Goal: Find specific page/section: Find specific page/section

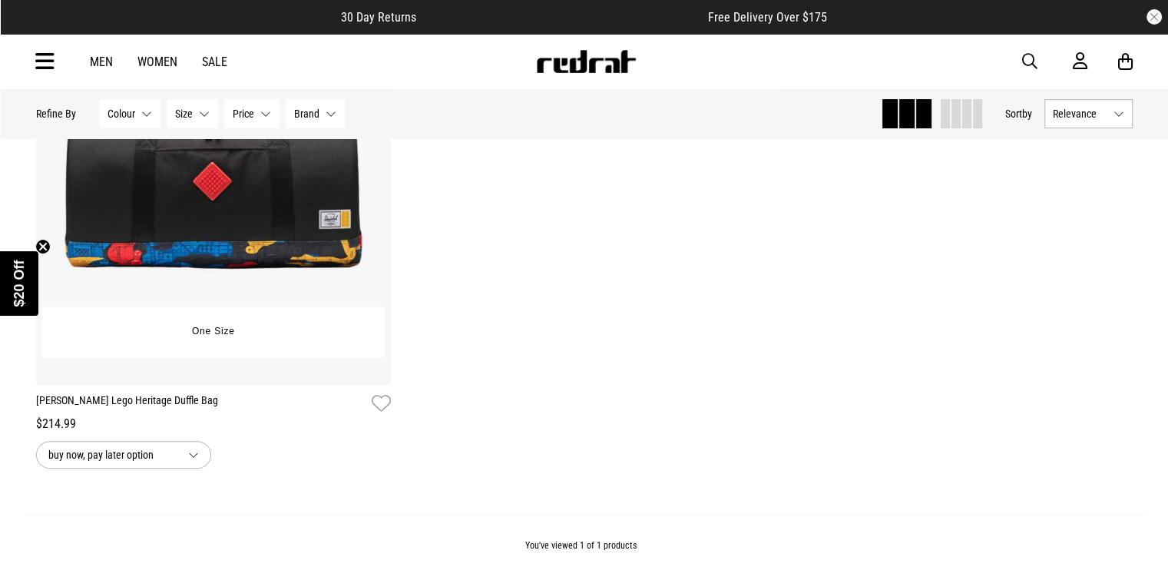
scroll to position [365, 0]
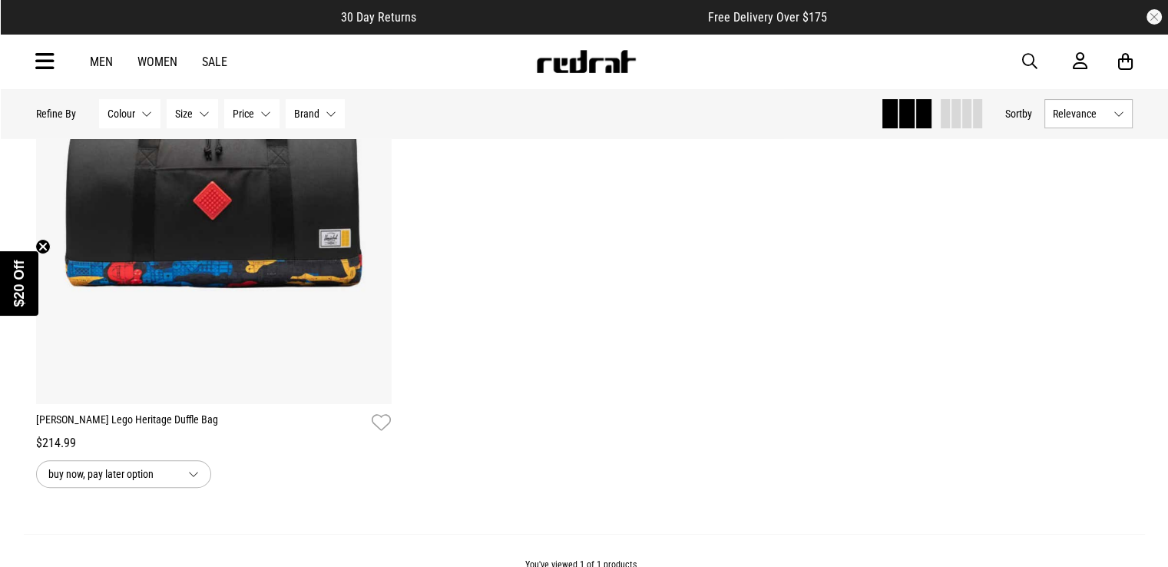
click at [99, 57] on link "Men" at bounding box center [101, 62] width 23 height 15
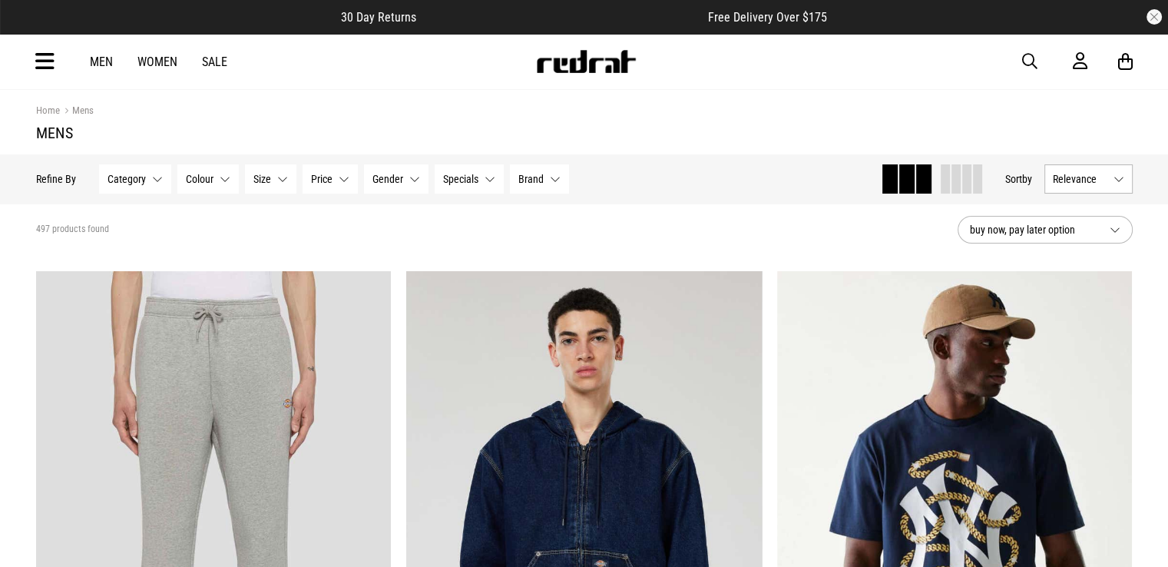
click at [47, 53] on icon at bounding box center [44, 61] width 19 height 25
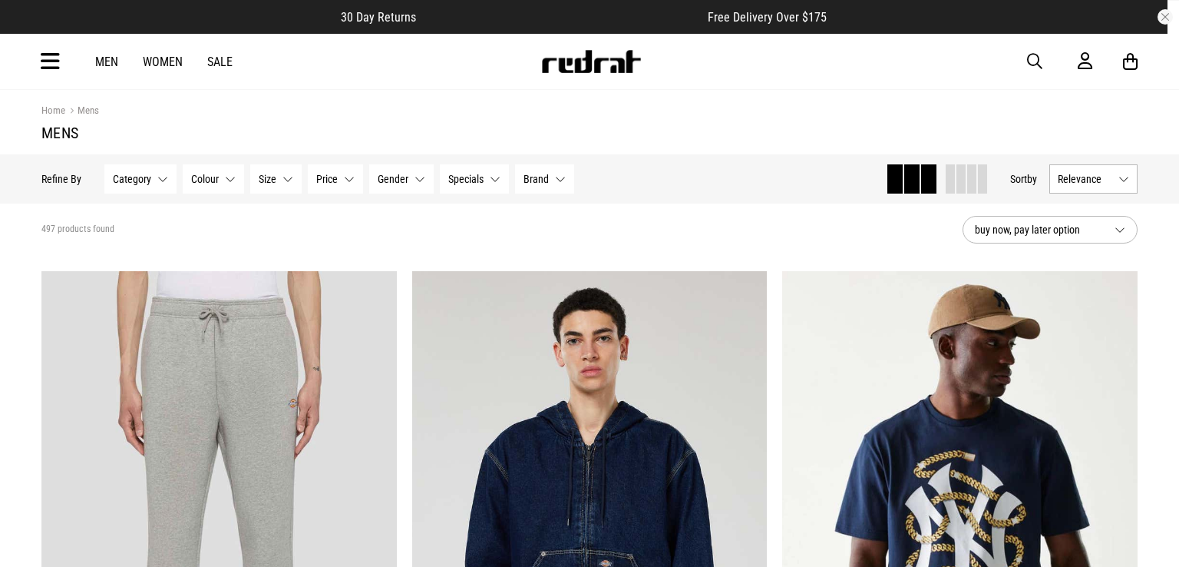
click at [47, 53] on div "Men Women Sale Sign in New Back Footwear Back Mens Back Womens Back Youth & Kid…" at bounding box center [589, 61] width 1121 height 55
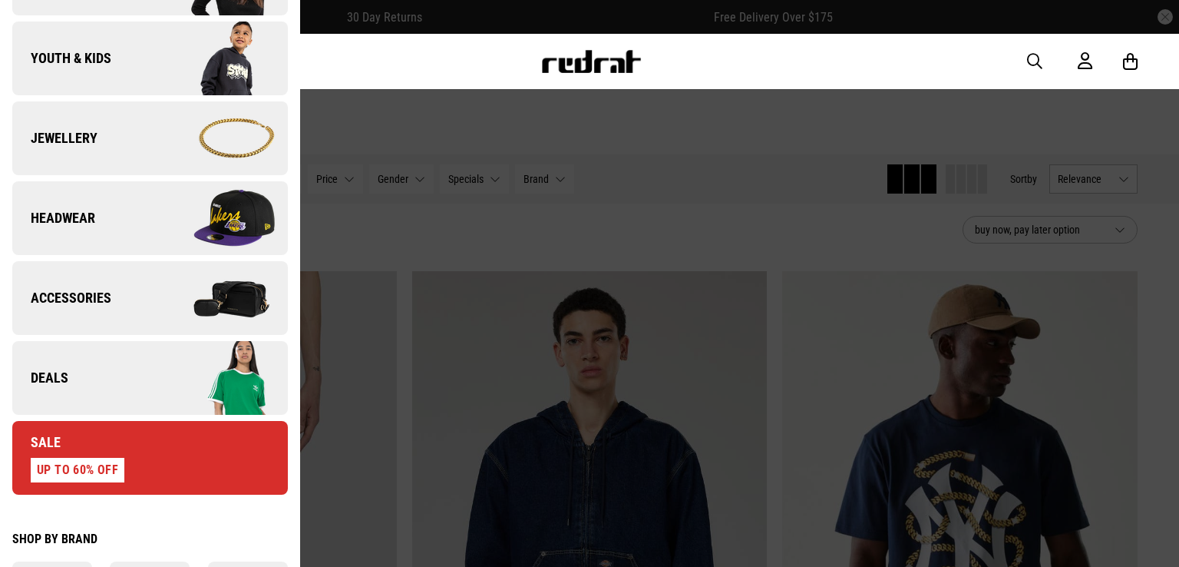
scroll to position [461, 0]
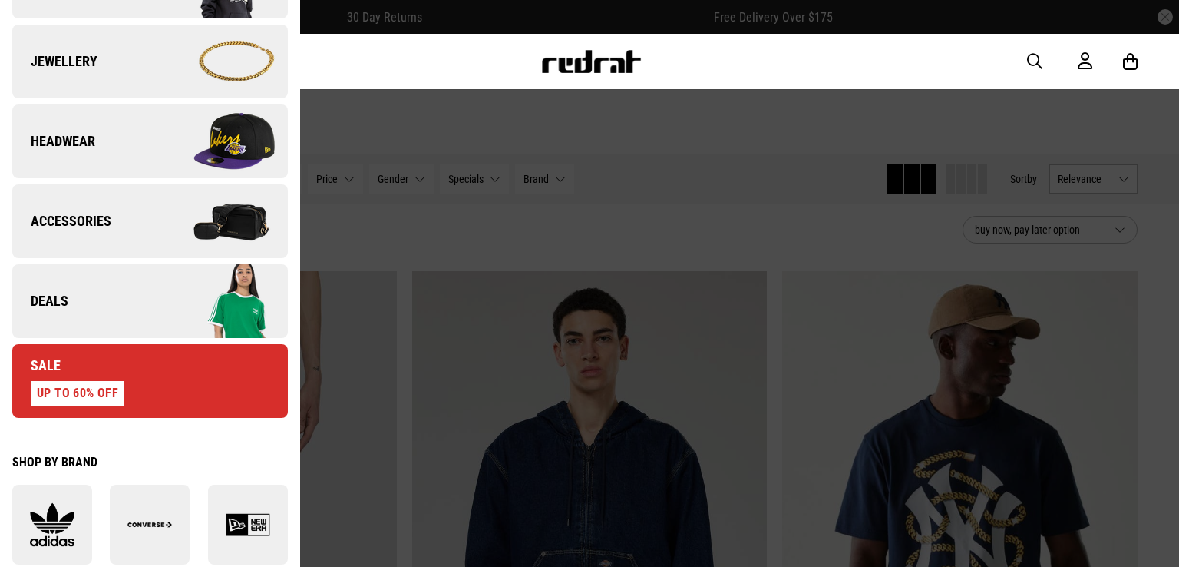
click at [136, 216] on link "Accessories" at bounding box center [150, 221] width 276 height 74
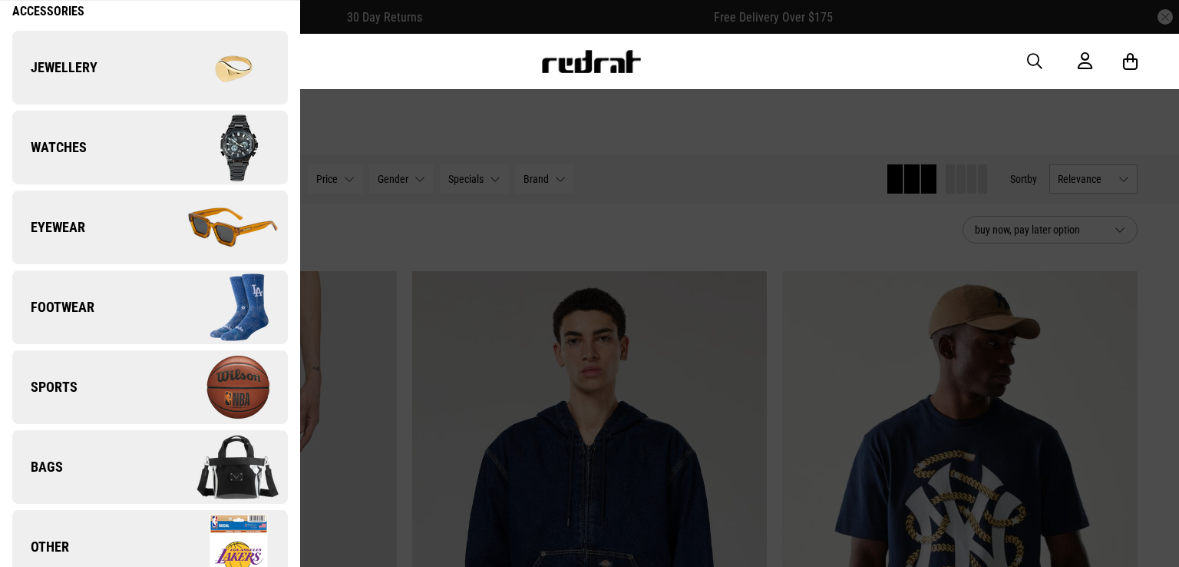
scroll to position [99, 0]
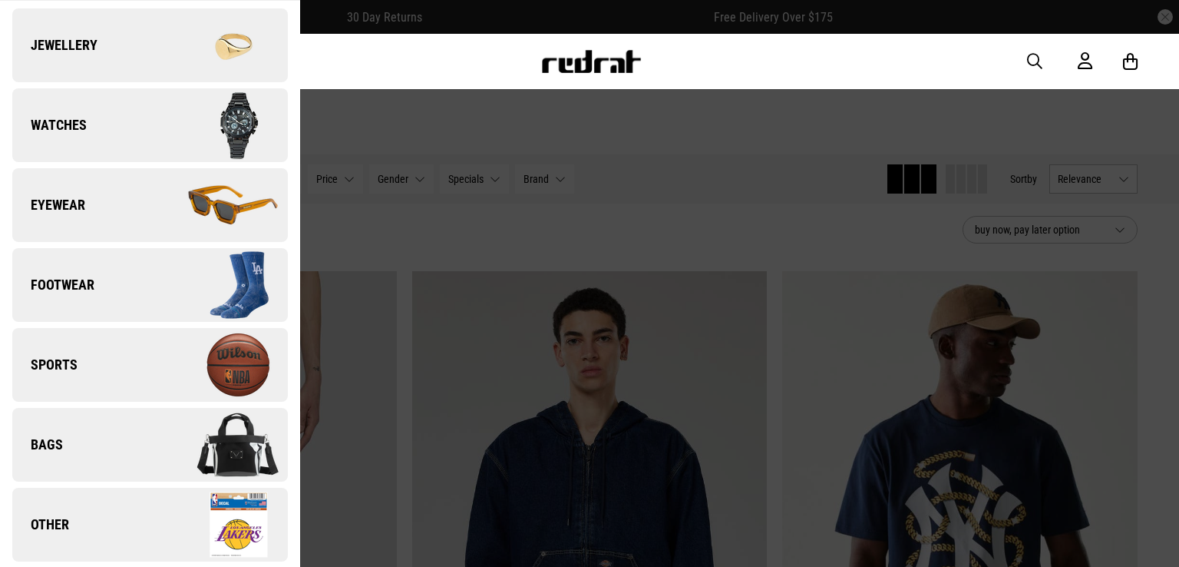
click at [59, 437] on span "Bags" at bounding box center [37, 444] width 51 height 18
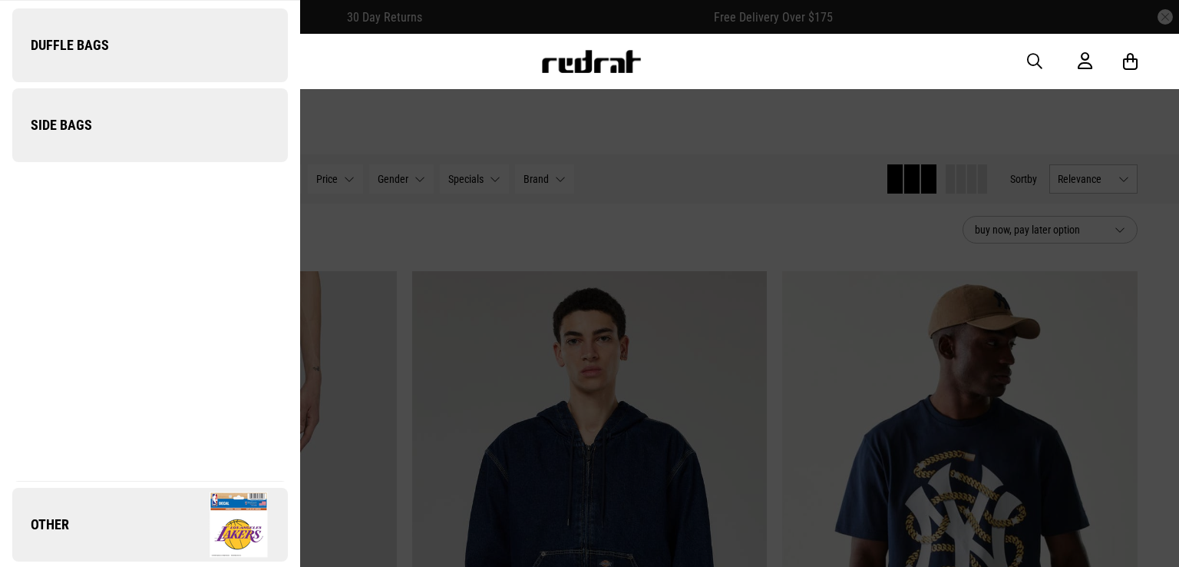
click at [58, 437] on span "Bags" at bounding box center [37, 444] width 51 height 18
click at [74, 122] on span "Side Bags" at bounding box center [52, 125] width 80 height 18
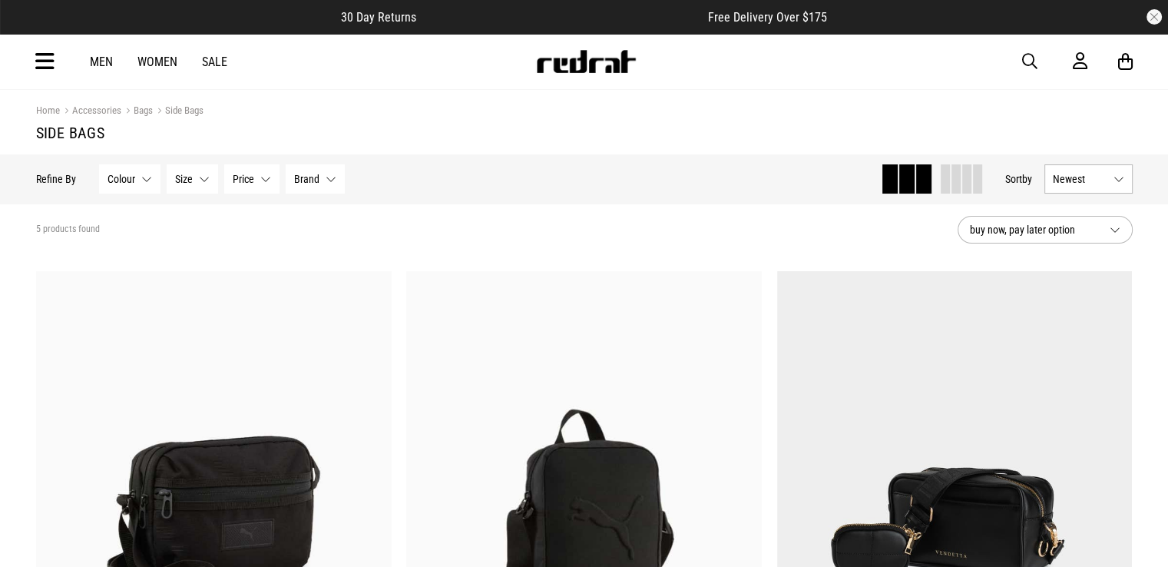
click at [44, 65] on icon at bounding box center [44, 61] width 19 height 25
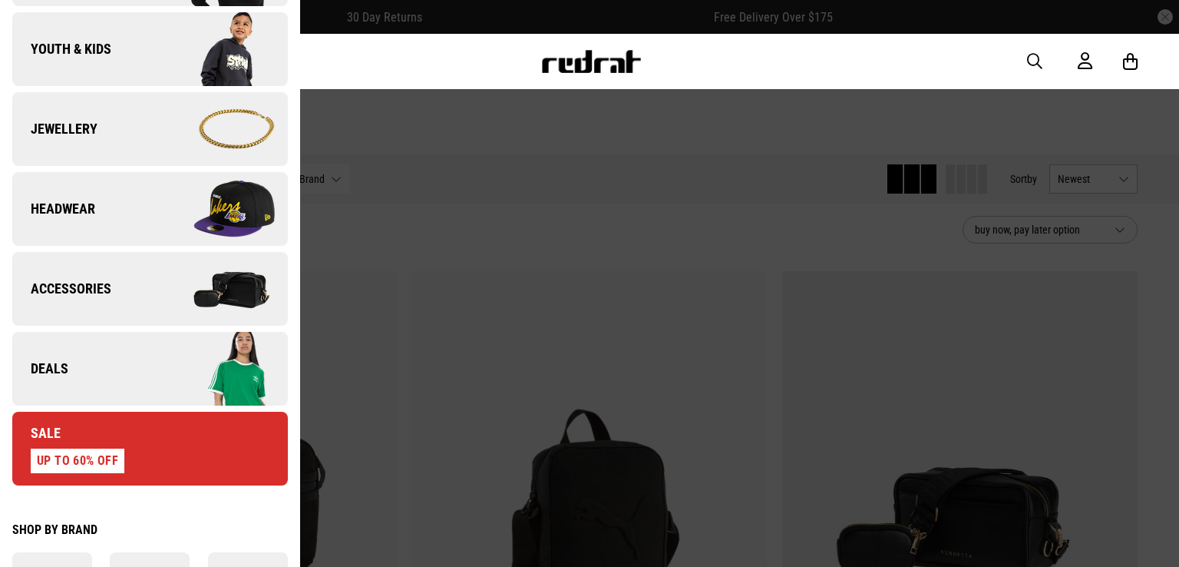
scroll to position [461, 0]
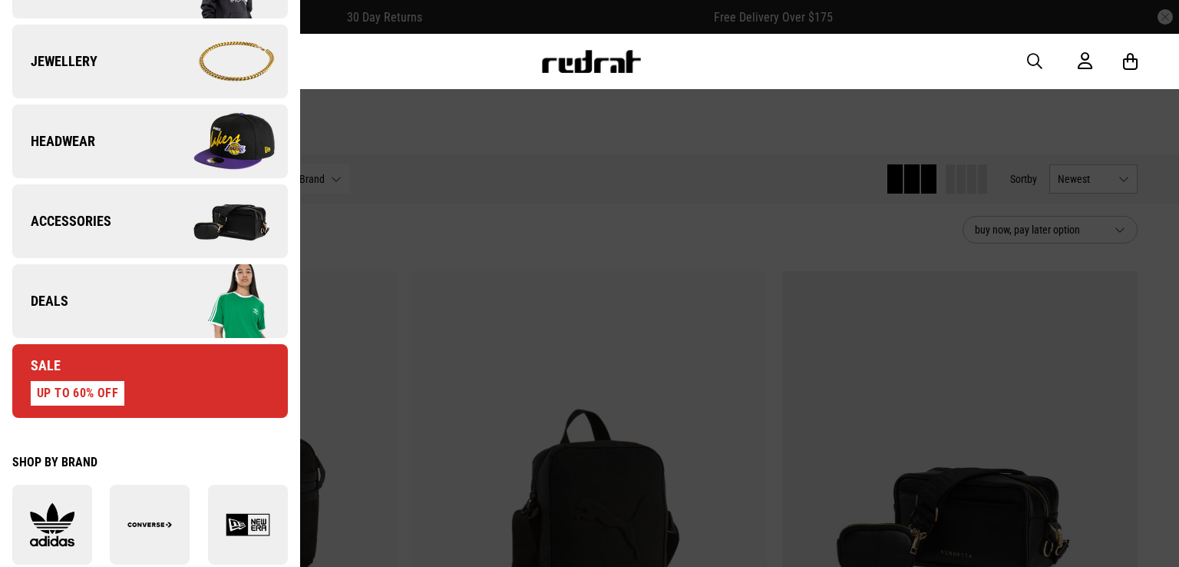
click at [88, 216] on span "Accessories" at bounding box center [61, 221] width 99 height 18
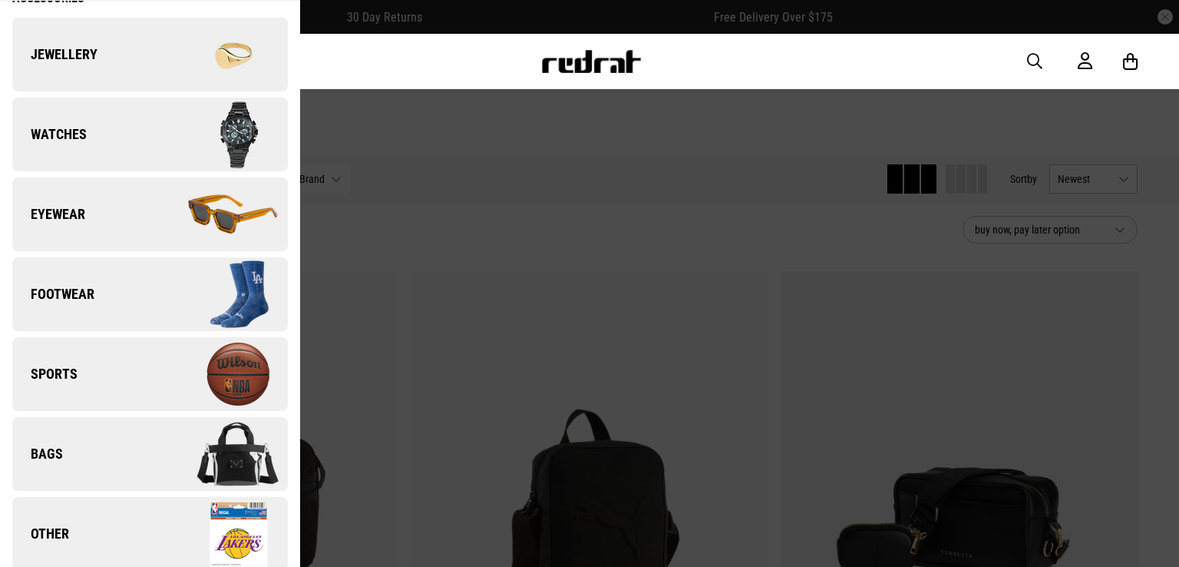
scroll to position [99, 0]
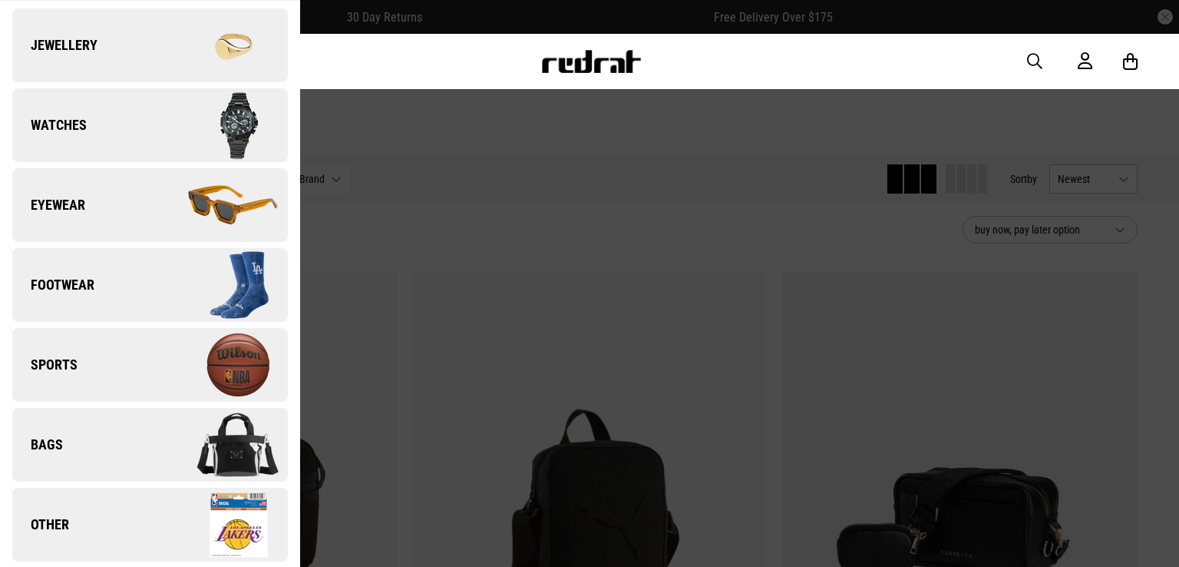
click at [74, 431] on link "Bags" at bounding box center [150, 445] width 276 height 74
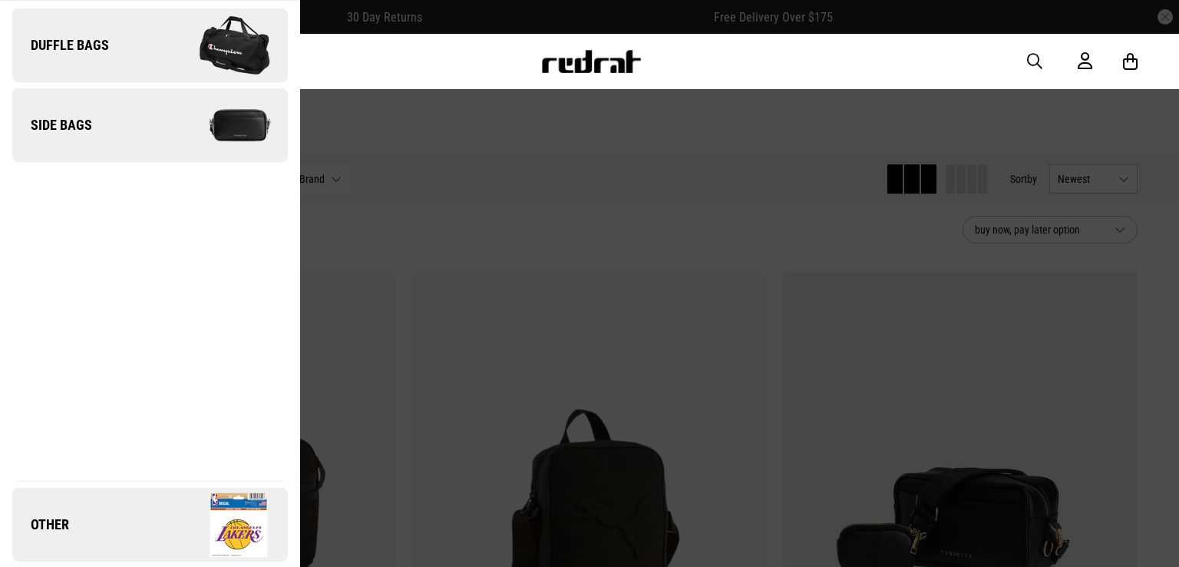
click at [87, 44] on span "Duffle Bags" at bounding box center [60, 45] width 97 height 18
click at [86, 44] on span "Duffle Bags" at bounding box center [60, 45] width 97 height 18
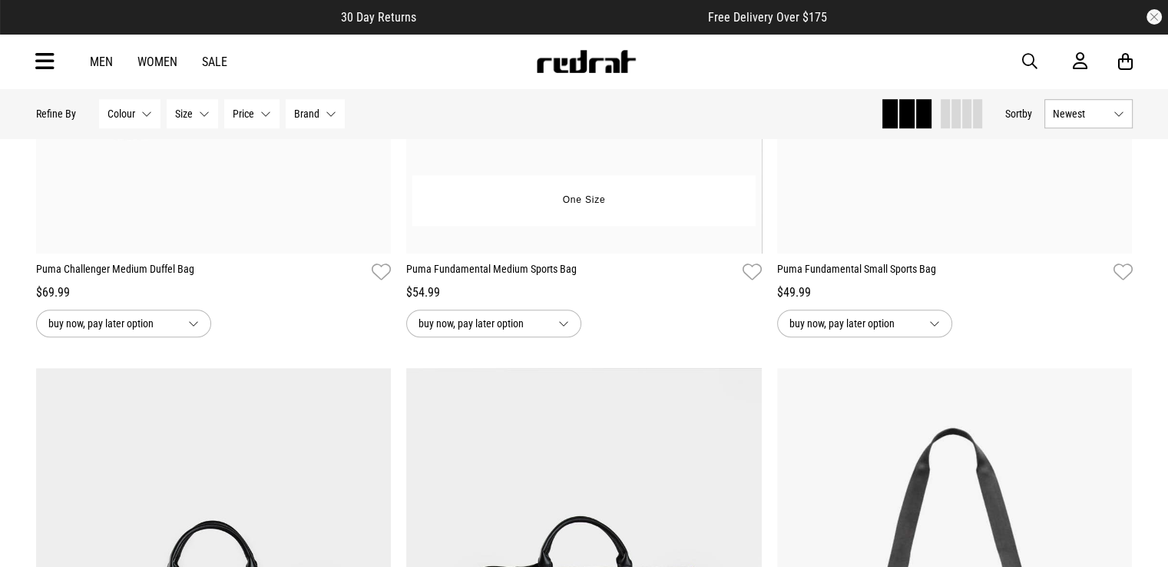
scroll to position [1382, 0]
